Goal: Task Accomplishment & Management: Use online tool/utility

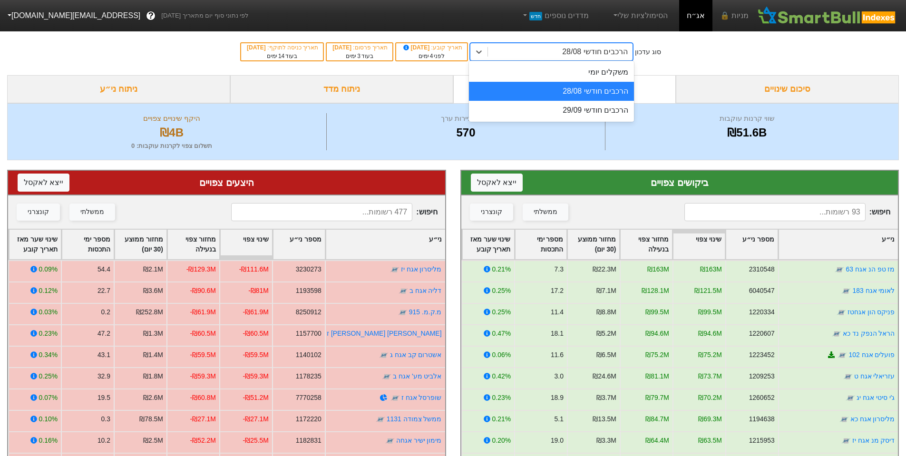
click at [547, 54] on div "הרכבים חודשי 28/08" at bounding box center [560, 51] width 145 height 17
click at [616, 74] on div "משקלים יומי" at bounding box center [551, 72] width 165 height 19
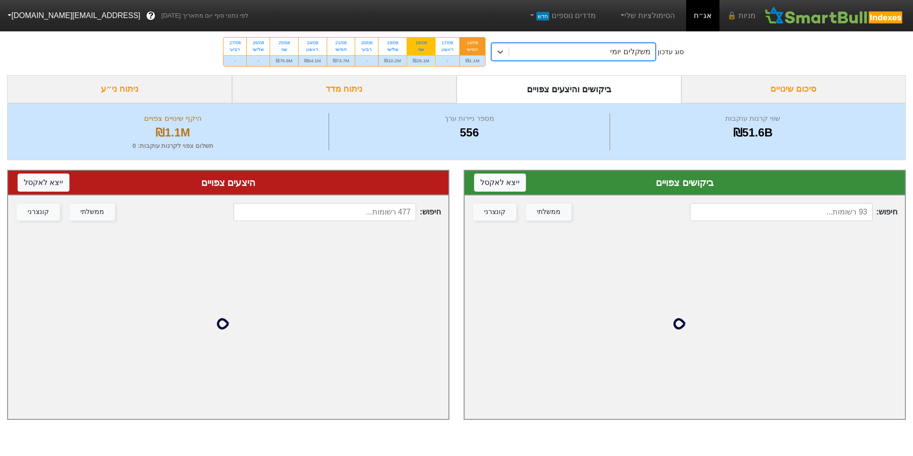
click at [432, 43] on div "18/08 שני" at bounding box center [421, 46] width 28 height 17
click at [421, 43] on input "18/08 שני ₪29.1M" at bounding box center [418, 41] width 6 height 6
radio input "true"
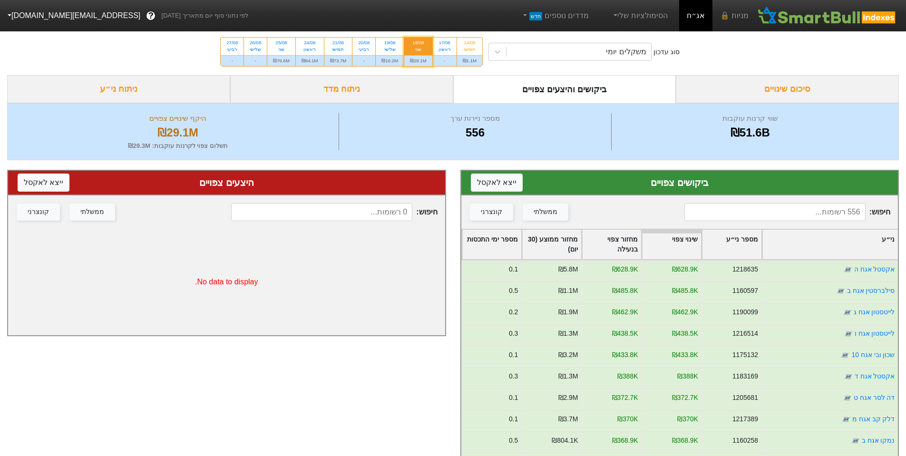
click at [797, 212] on input at bounding box center [774, 212] width 181 height 18
type input "לייט"
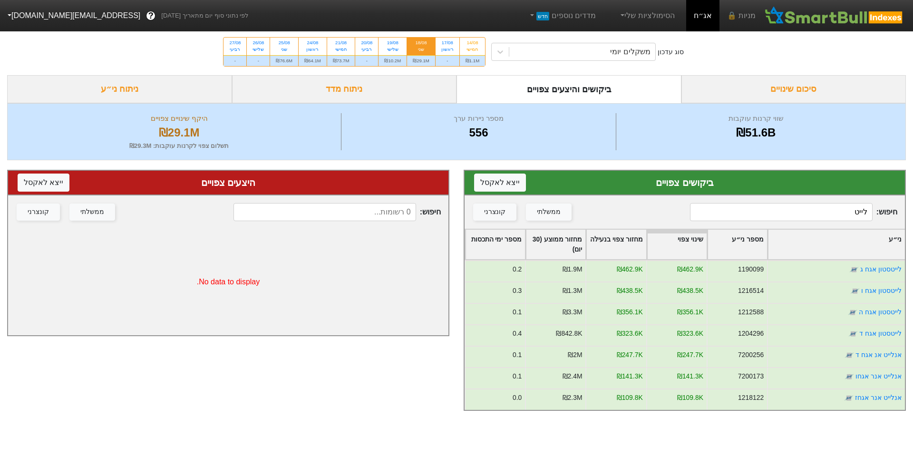
drag, startPoint x: 806, startPoint y: 213, endPoint x: 913, endPoint y: 195, distance: 108.4
click at [906, 198] on div "ביקושים צפויים ייצא ל אקסל חיפוש : לייט ממשלתי קונצרני ני״ע מספר ני״ע שינוי צפו…" at bounding box center [685, 290] width 457 height 260
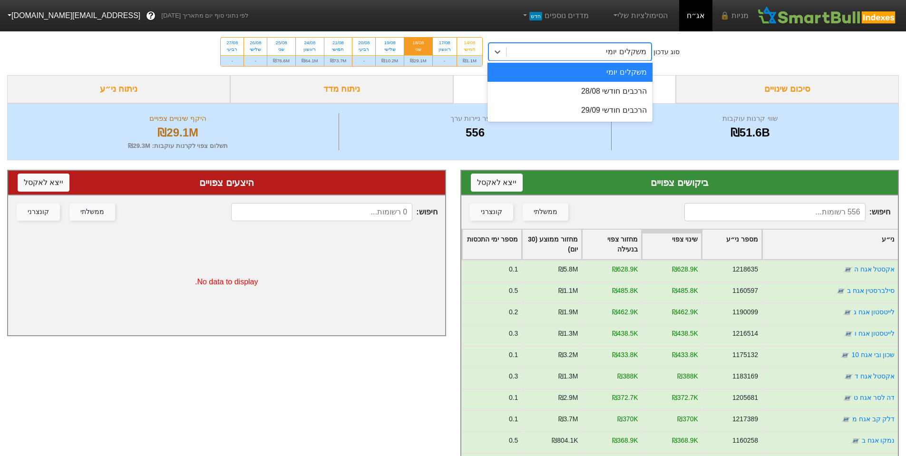
click at [513, 53] on div "משקלים יומי" at bounding box center [579, 51] width 145 height 17
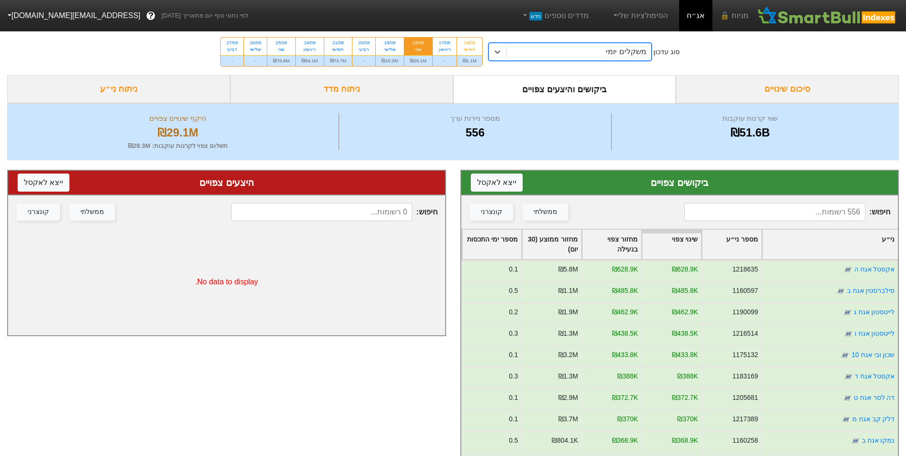
click at [590, 54] on div "משקלים יומי" at bounding box center [579, 51] width 145 height 17
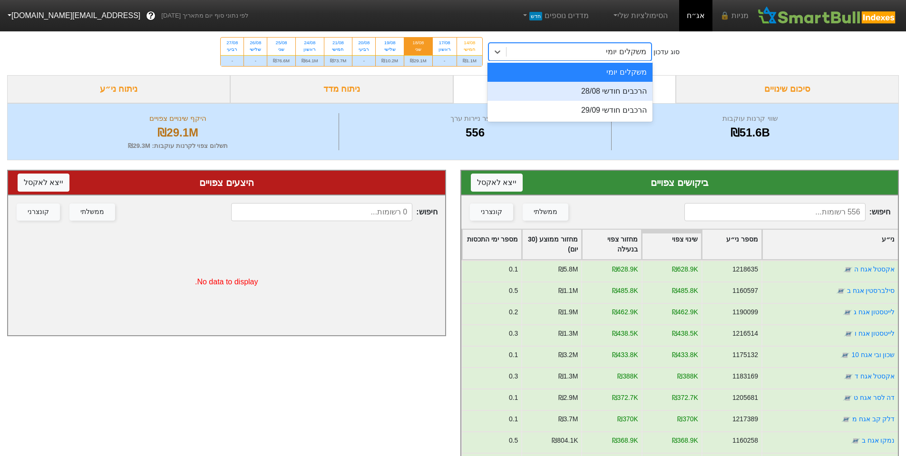
click at [620, 96] on div "הרכבים חודשי 28/08" at bounding box center [570, 91] width 165 height 19
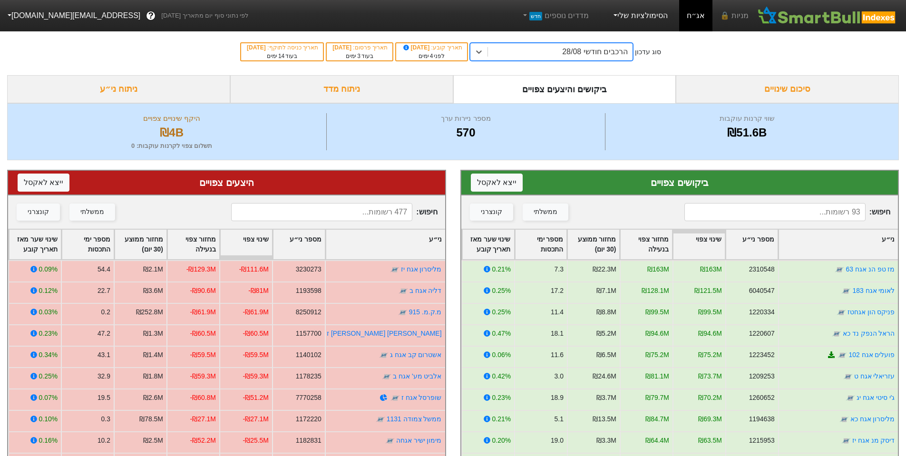
click at [642, 16] on link "הסימולציות שלי" at bounding box center [640, 15] width 64 height 19
click at [640, 42] on link "סימולציה חדשה" at bounding box center [638, 43] width 75 height 15
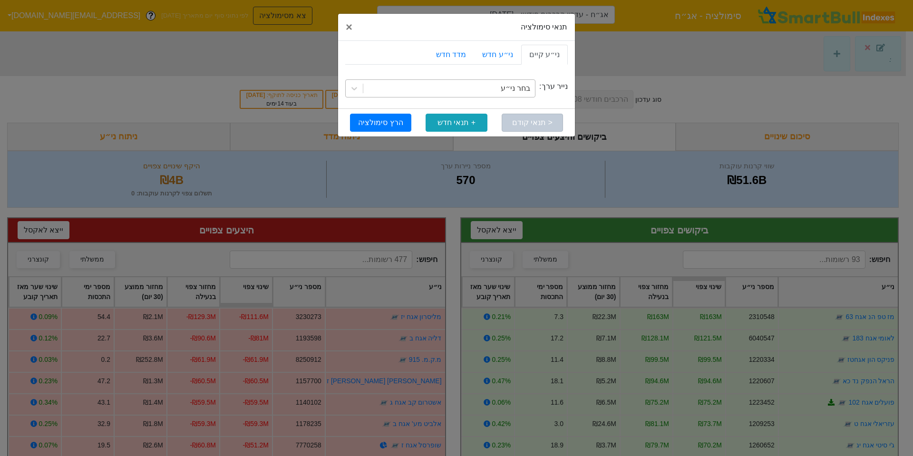
click at [526, 89] on div "בחר ני״ע" at bounding box center [515, 88] width 29 height 11
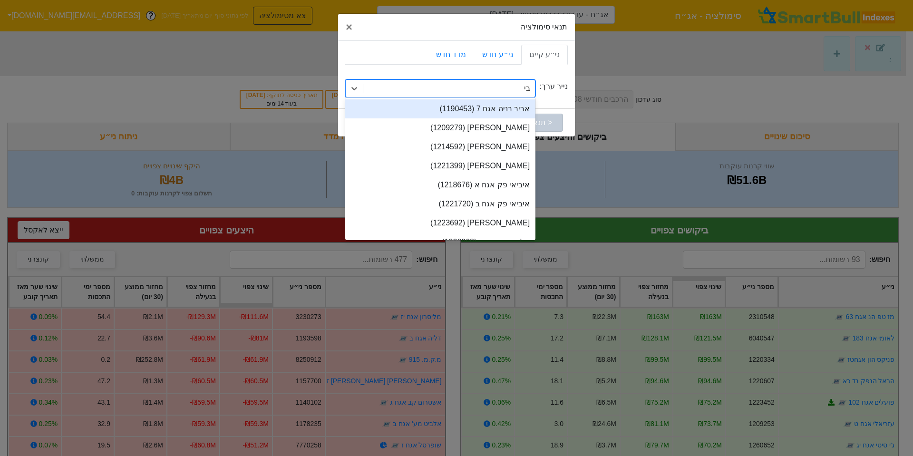
type input "בי ק"
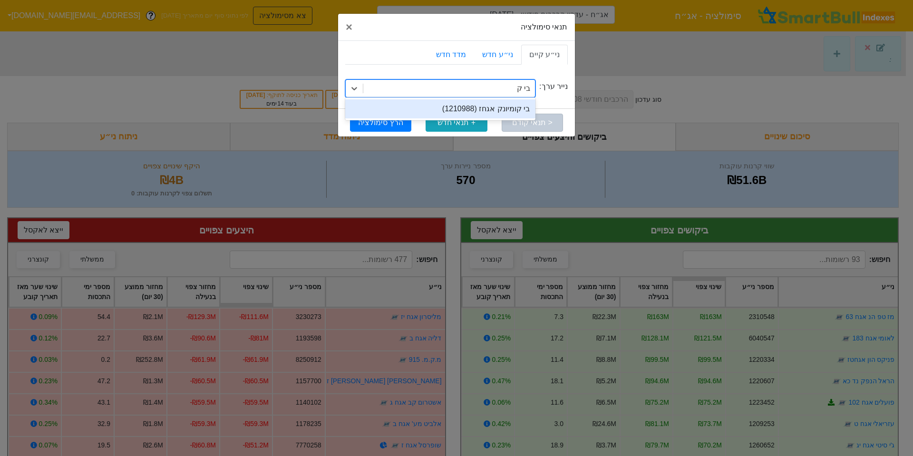
click at [497, 106] on div "בי קומיונק אגחז (1210988)" at bounding box center [440, 108] width 190 height 19
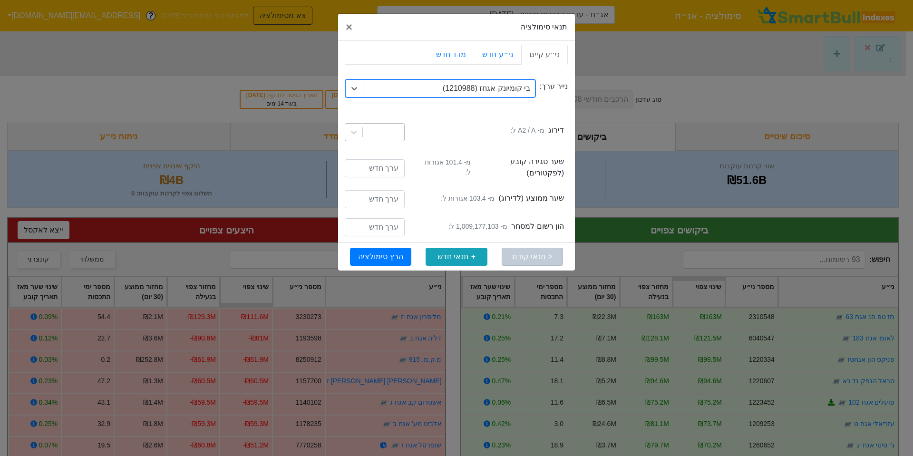
click at [389, 135] on div at bounding box center [383, 132] width 41 height 17
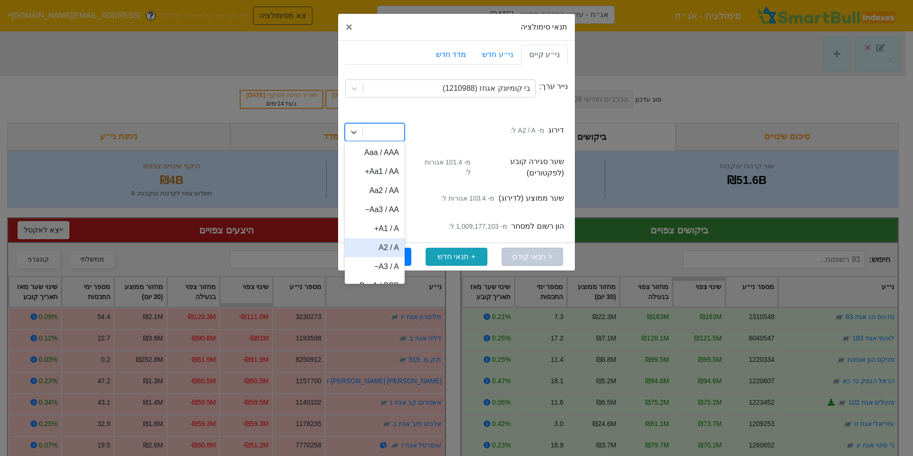
click at [391, 246] on div "A2 / A" at bounding box center [375, 247] width 60 height 19
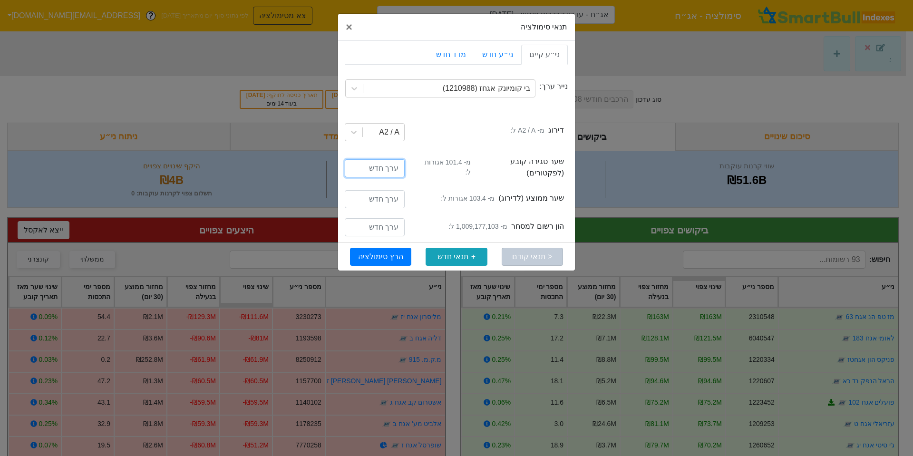
click at [380, 167] on input "number" at bounding box center [375, 168] width 60 height 18
type input "101.4"
click at [362, 190] on input "number" at bounding box center [375, 199] width 60 height 18
type input "103.4"
click at [378, 218] on input "number" at bounding box center [375, 227] width 60 height 18
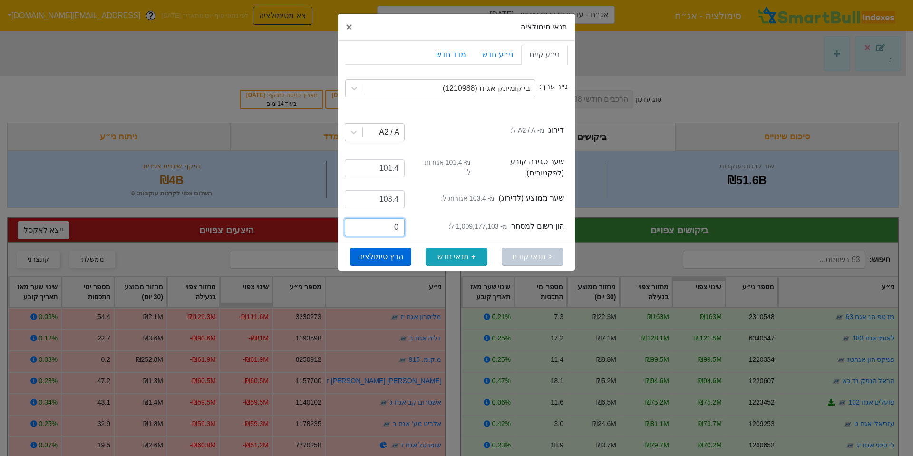
type input "0"
click at [388, 256] on button "הרץ סימולציה" at bounding box center [380, 257] width 61 height 18
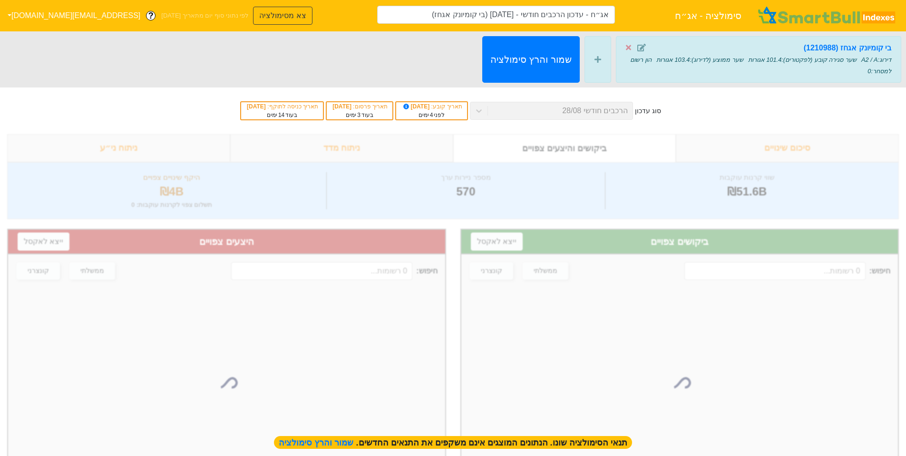
type input "אג״ח - עדכון הרכבים חודשי - [DATE] (בי קומיונק אגחז)"
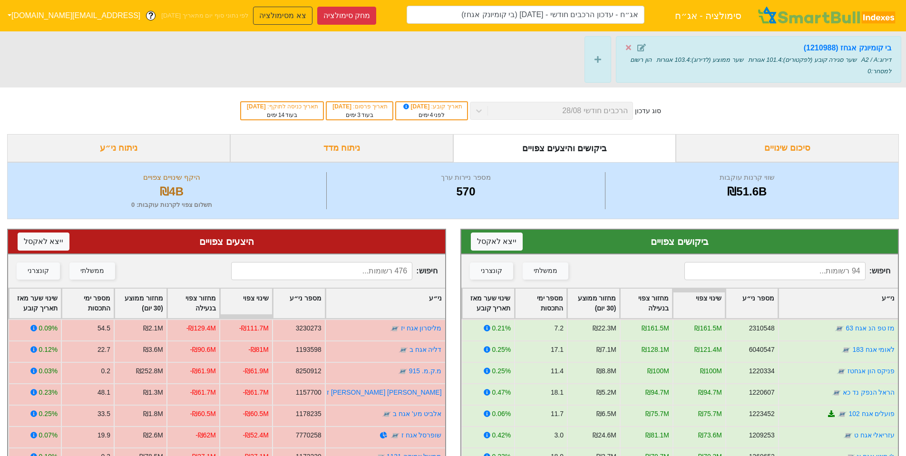
click at [397, 274] on input at bounding box center [321, 271] width 181 height 18
type input "א"
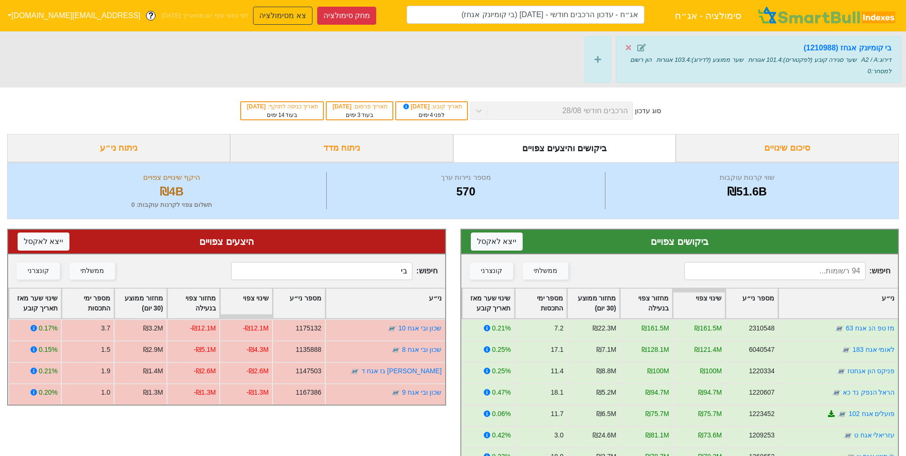
type input "ב"
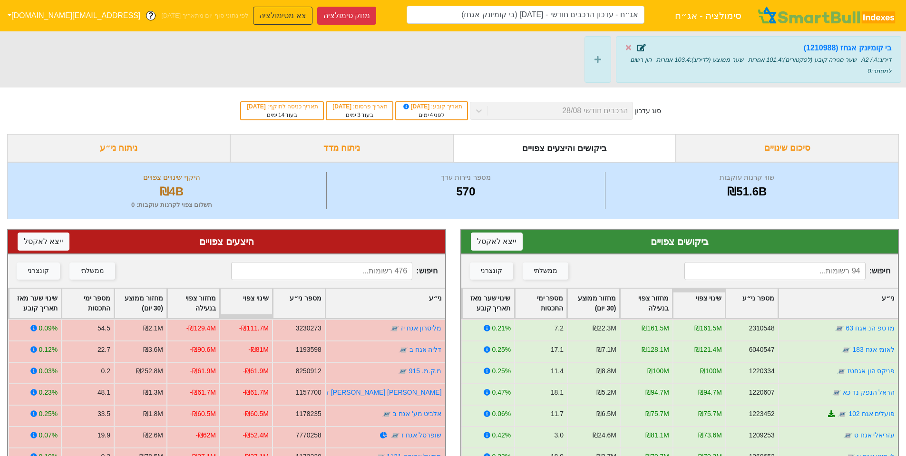
click at [639, 48] on icon at bounding box center [641, 48] width 9 height 8
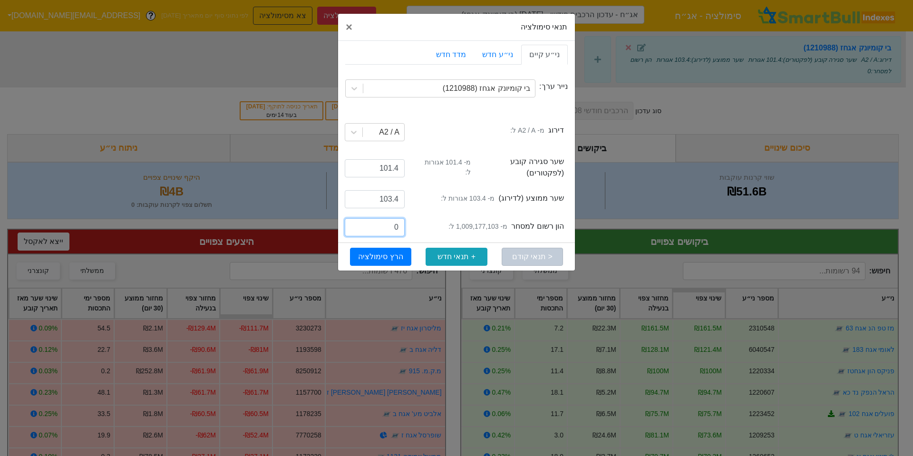
click at [426, 215] on div "currTaseEffectiveDateIans הון רשום למסחר מ- 1,009,177,103 ל: 0" at bounding box center [456, 229] width 223 height 28
type input "10"
drag, startPoint x: 385, startPoint y: 253, endPoint x: 390, endPoint y: 246, distance: 8.3
click at [385, 253] on button "הרץ סימולציה" at bounding box center [380, 257] width 61 height 18
